Goal: Task Accomplishment & Management: Use online tool/utility

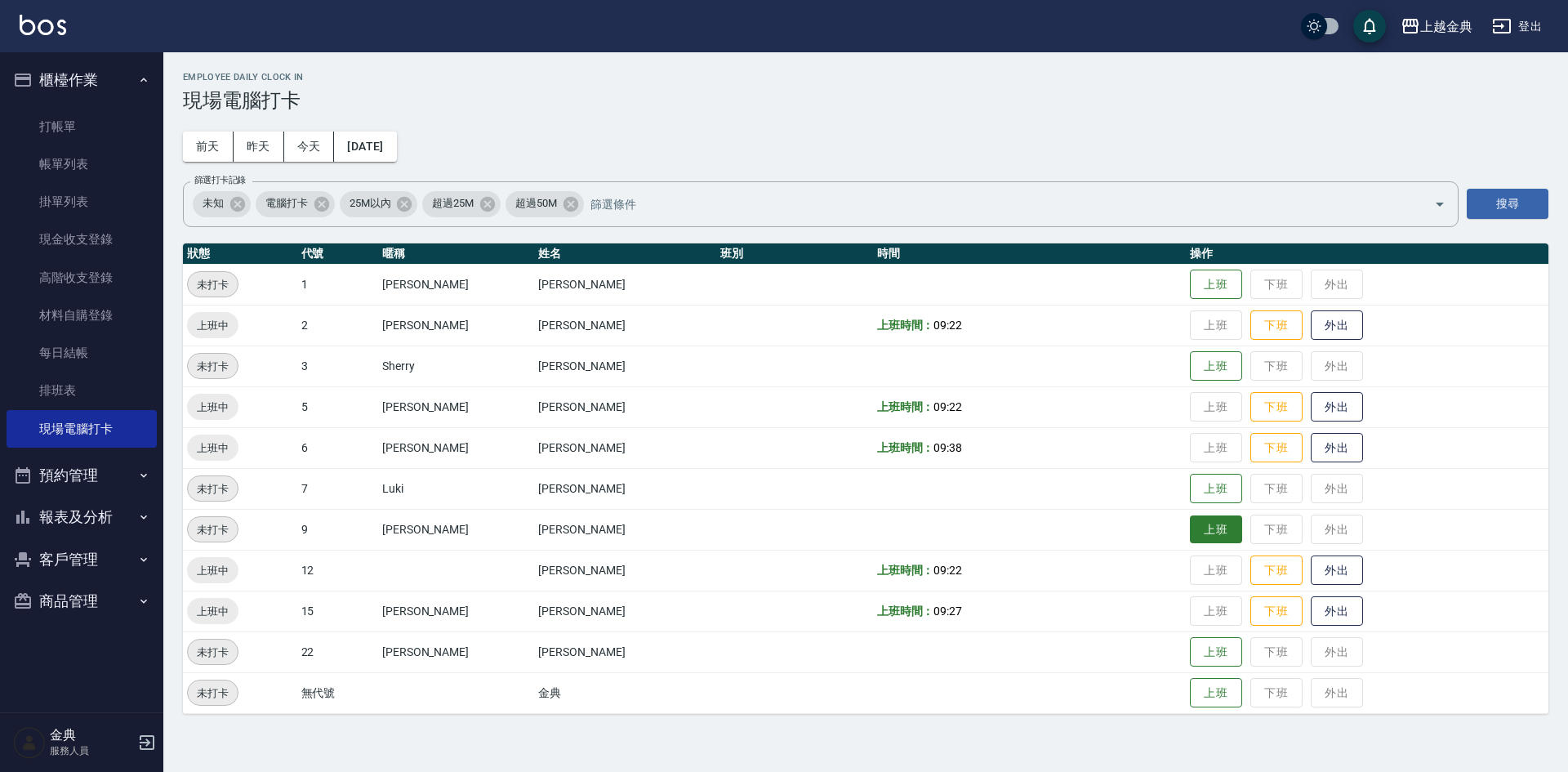
click at [1190, 536] on button "上班" at bounding box center [1216, 529] width 52 height 28
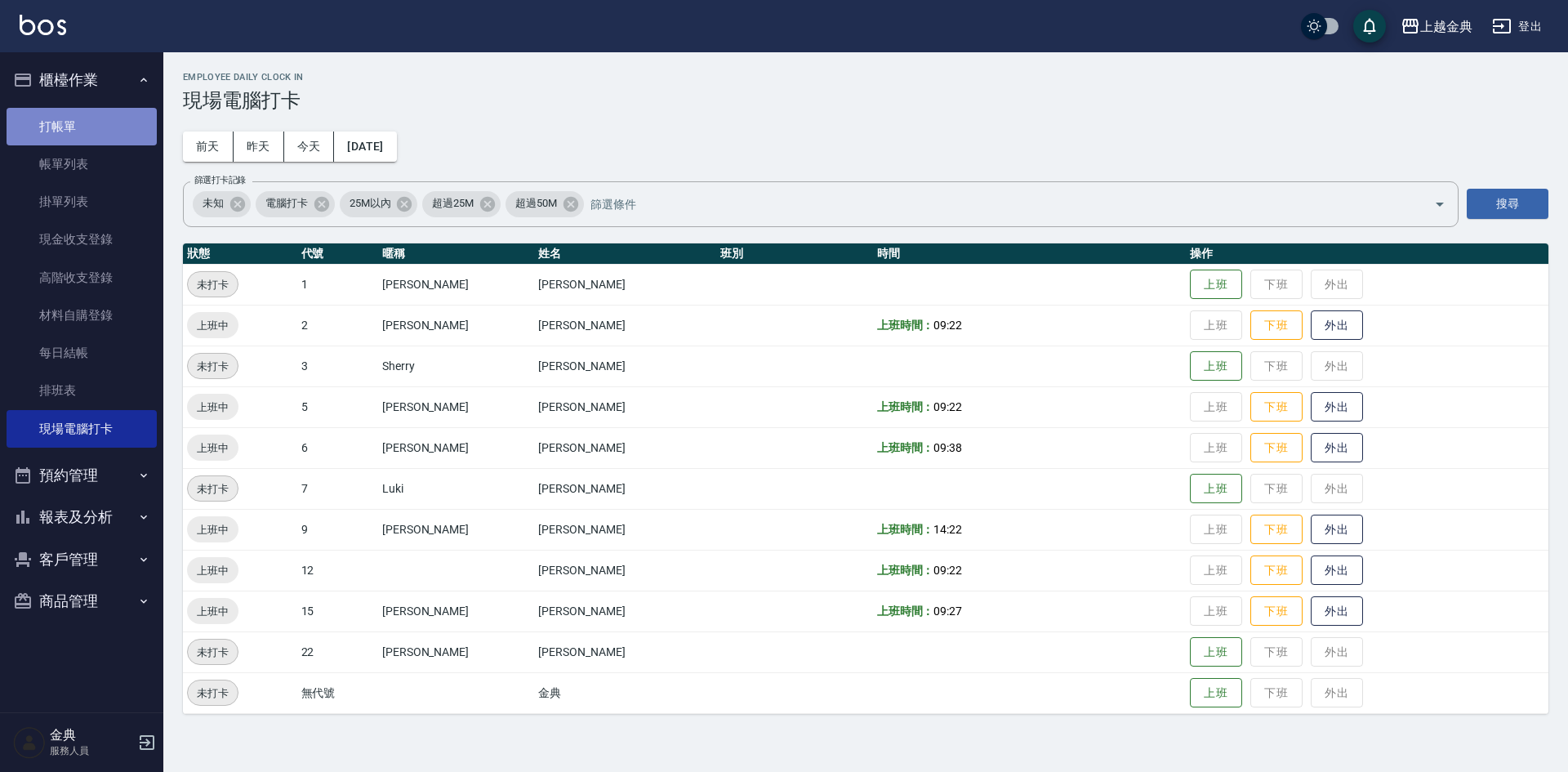
click at [69, 120] on link "打帳單" at bounding box center [82, 126] width 151 height 38
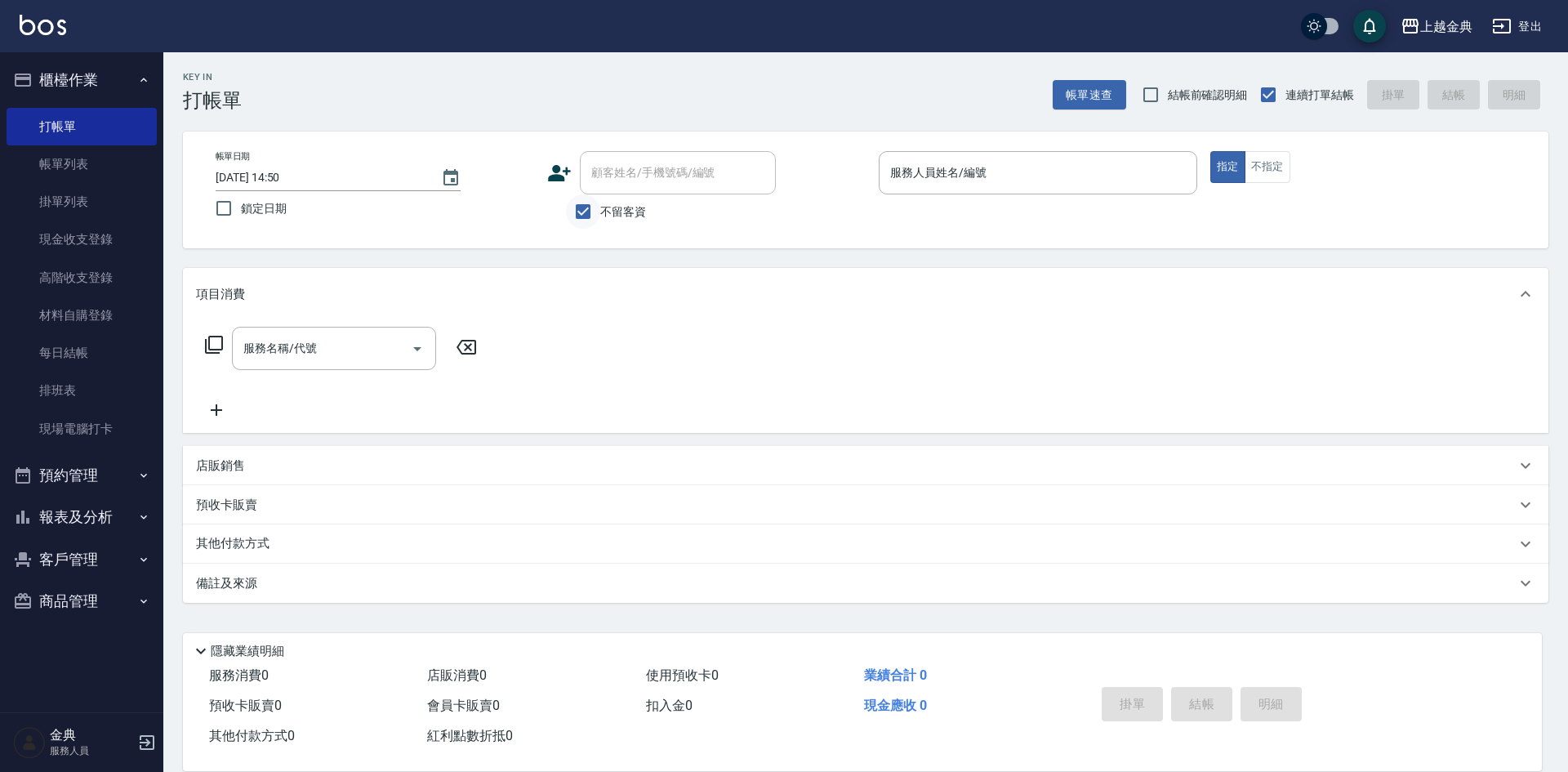
click at [578, 213] on input "不留客資" at bounding box center [582, 211] width 34 height 34
checkbox input "false"
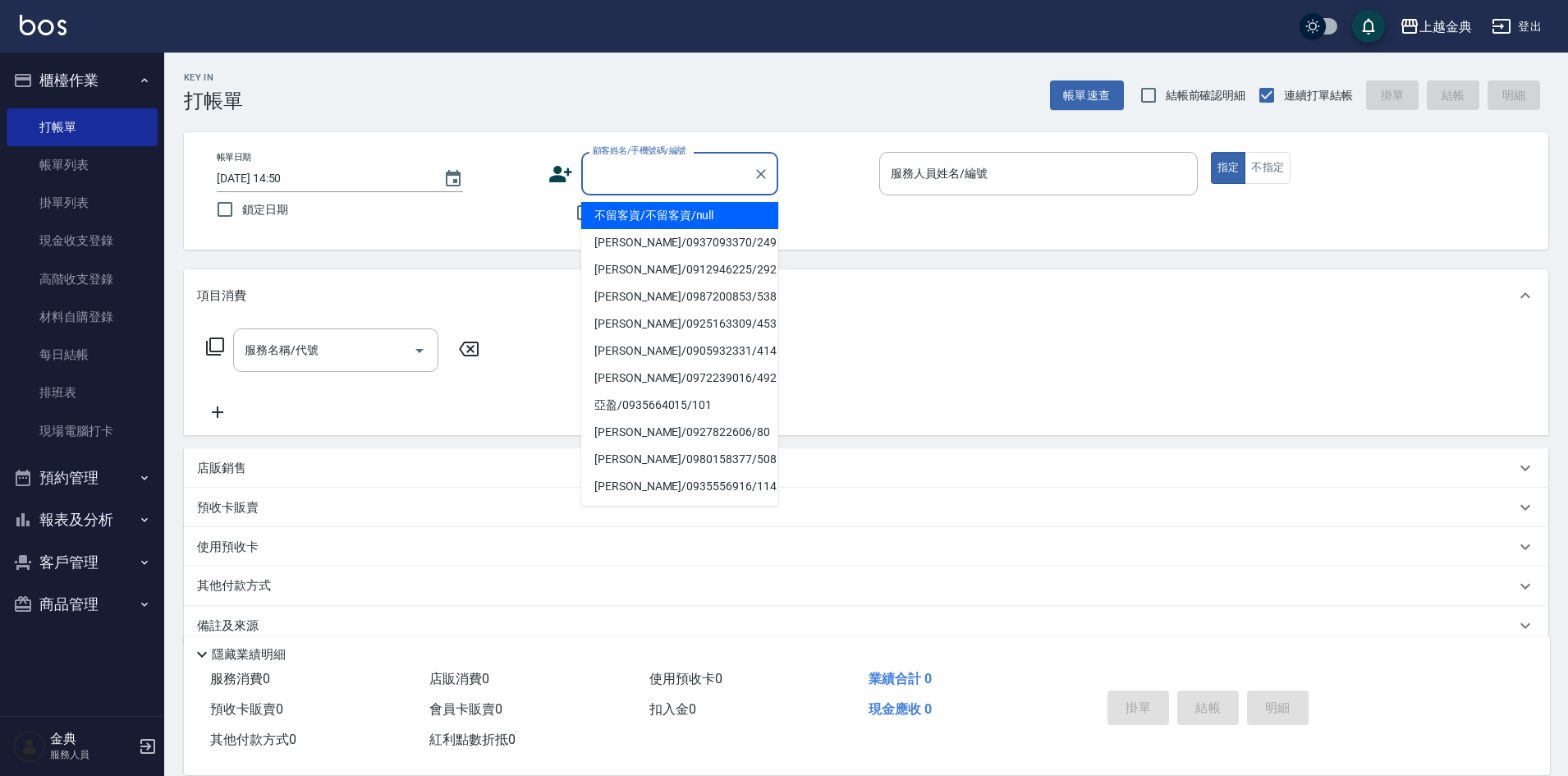
click at [649, 183] on input "顧客姓名/手機號碼/編號" at bounding box center [666, 173] width 157 height 28
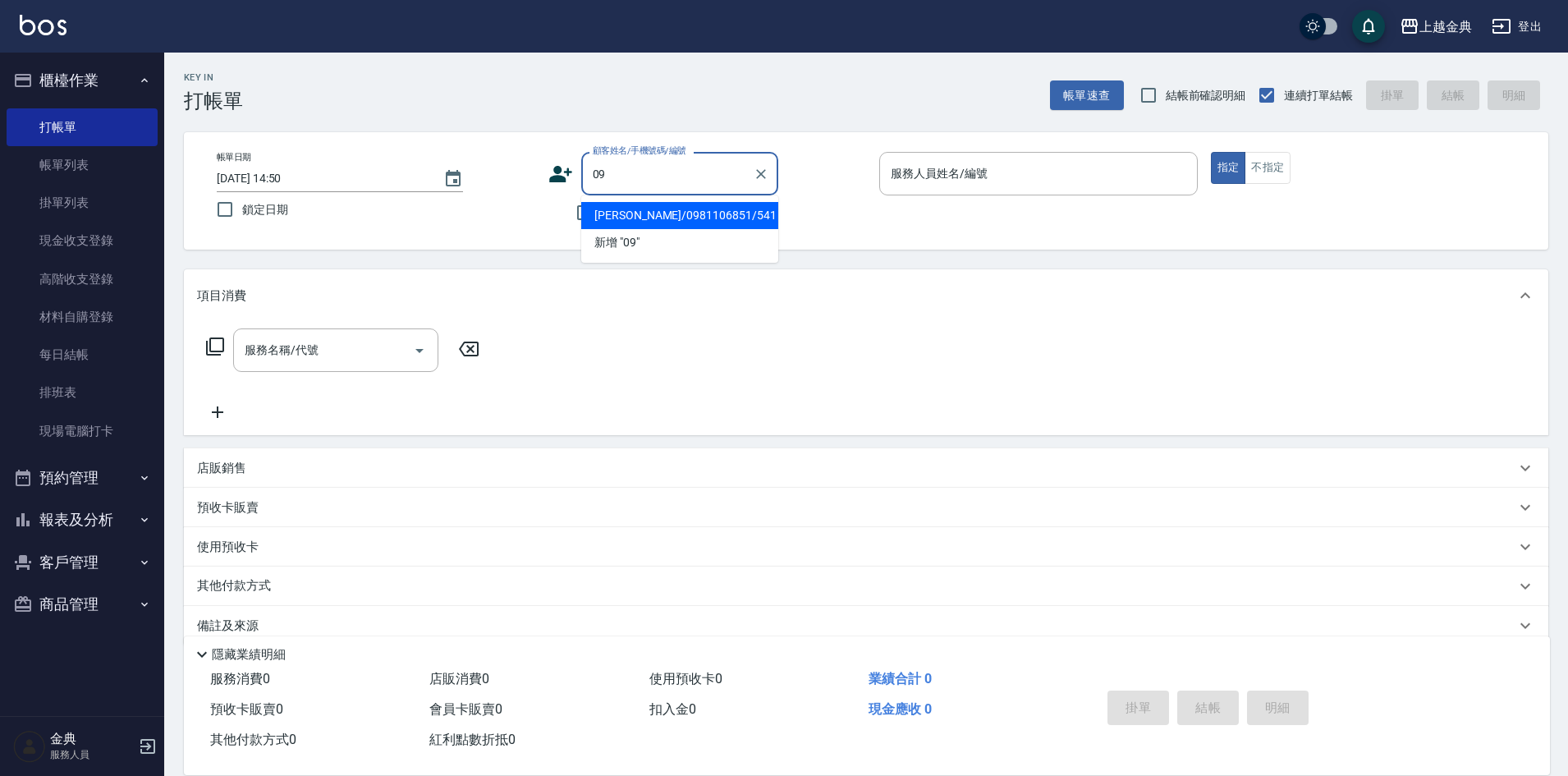
type input "0"
click at [696, 218] on li "[PERSON_NAME]/0905575880/530" at bounding box center [680, 216] width 197 height 27
type input "[PERSON_NAME]/0905575880/530"
